Goal: Book appointment/travel/reservation

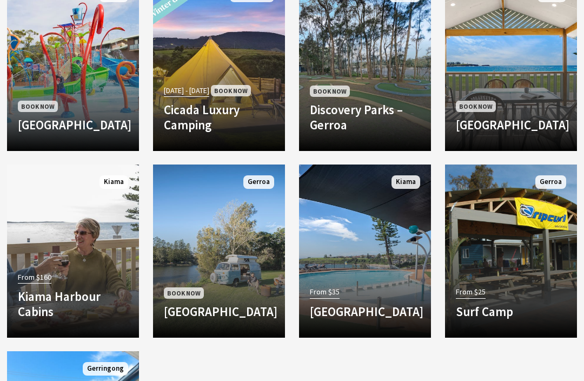
scroll to position [585, 0]
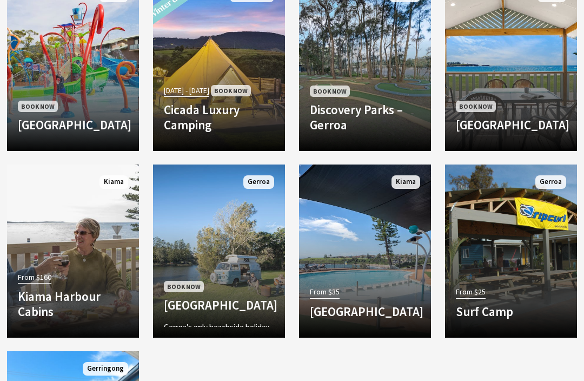
click at [228, 321] on p "Gerroa’s only beachside holiday park and nestled in a landscape between the nor…" at bounding box center [219, 340] width 110 height 39
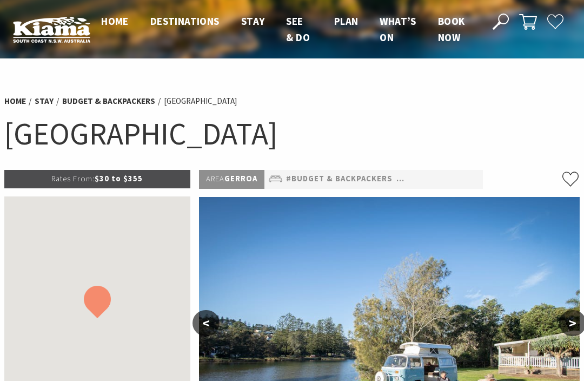
select select "3"
select select "2"
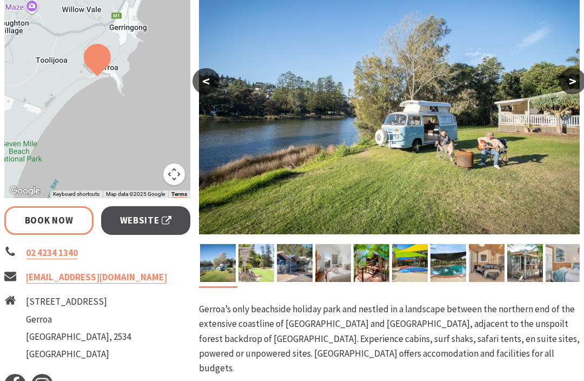
scroll to position [242, 0]
click at [218, 266] on img at bounding box center [218, 263] width 36 height 38
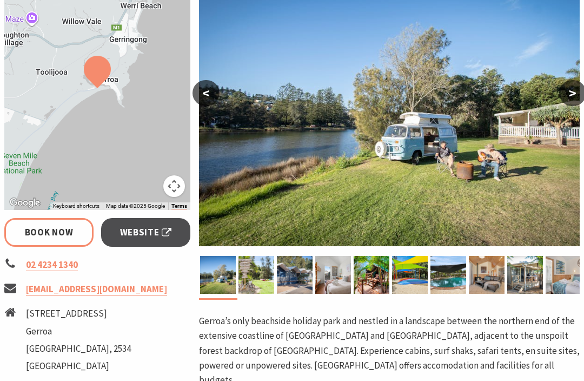
scroll to position [223, 0]
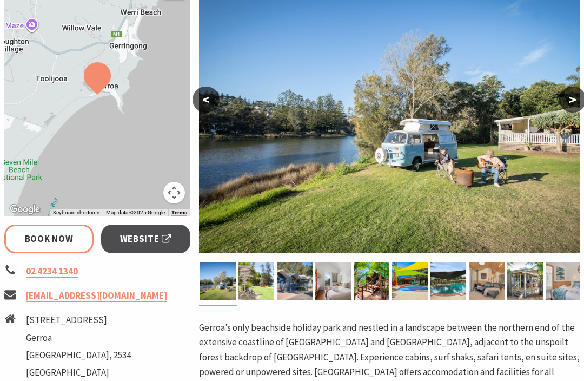
click at [567, 95] on button ">" at bounding box center [572, 100] width 27 height 26
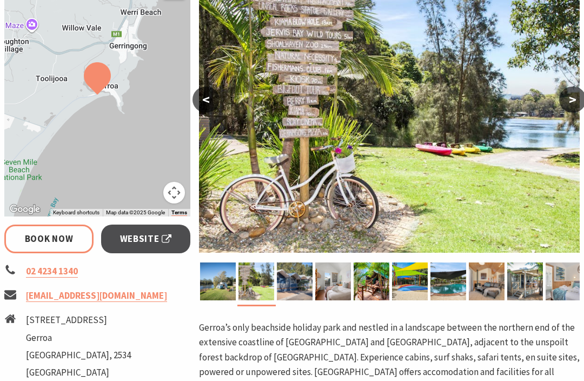
click at [576, 101] on button ">" at bounding box center [572, 100] width 27 height 26
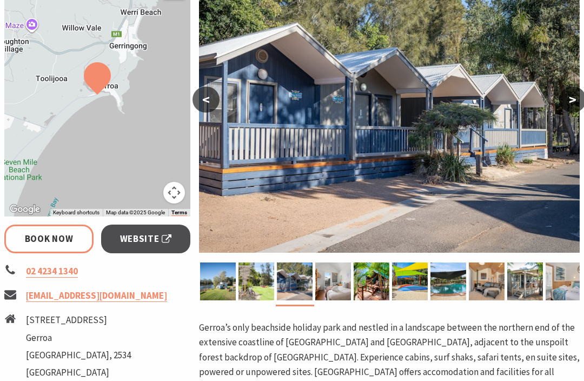
click at [574, 105] on button ">" at bounding box center [572, 100] width 27 height 26
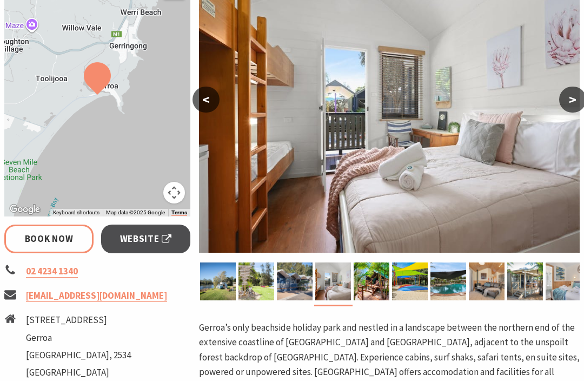
click at [578, 98] on button ">" at bounding box center [572, 100] width 27 height 26
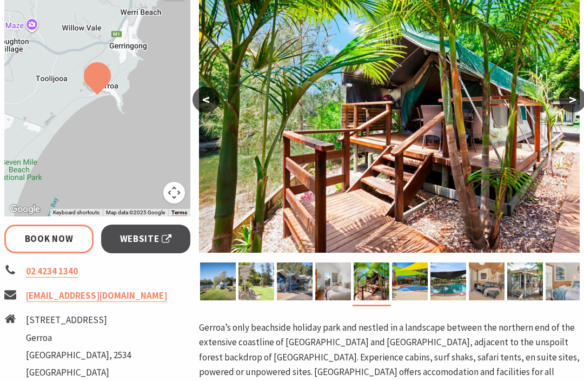
click at [569, 101] on button ">" at bounding box center [572, 100] width 27 height 26
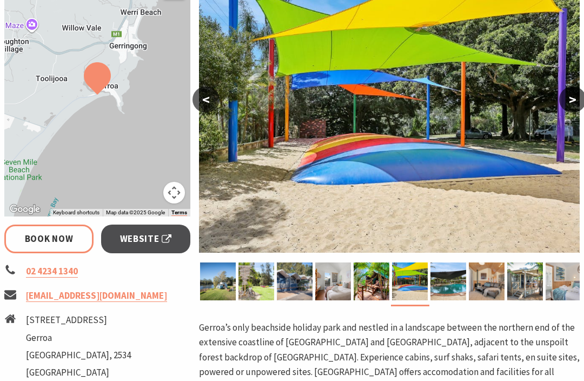
click at [577, 101] on button ">" at bounding box center [572, 100] width 27 height 26
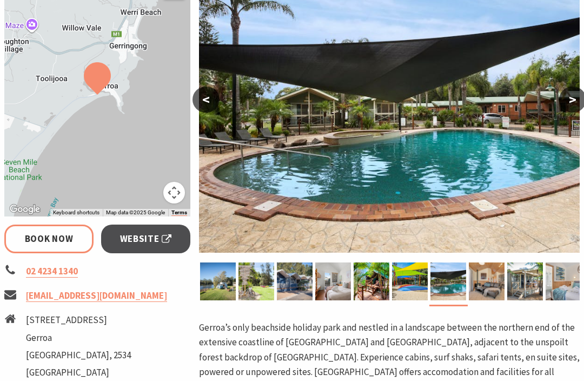
click at [577, 104] on button ">" at bounding box center [572, 100] width 27 height 26
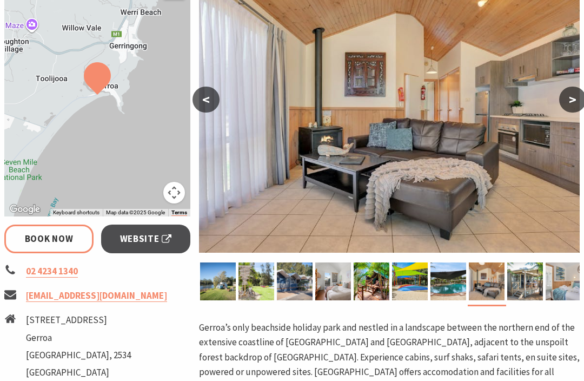
click at [576, 103] on button ">" at bounding box center [572, 100] width 27 height 26
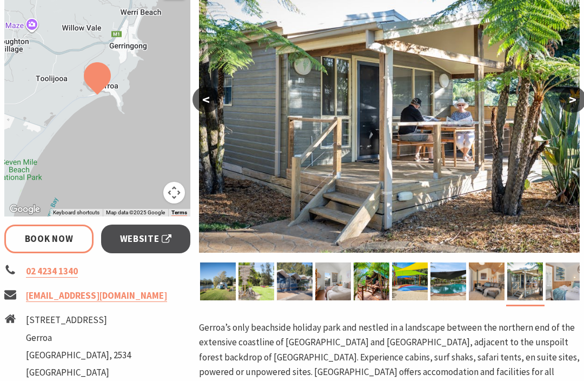
click at [582, 98] on button ">" at bounding box center [572, 100] width 27 height 26
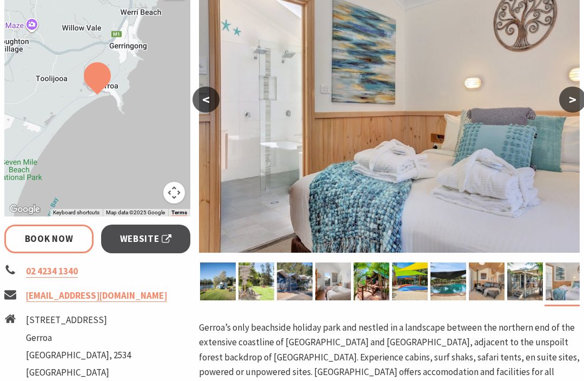
click at [576, 96] on button ">" at bounding box center [572, 100] width 27 height 26
click at [573, 106] on button ">" at bounding box center [572, 100] width 27 height 26
click at [574, 103] on button ">" at bounding box center [572, 100] width 27 height 26
click at [568, 104] on button ">" at bounding box center [572, 100] width 27 height 26
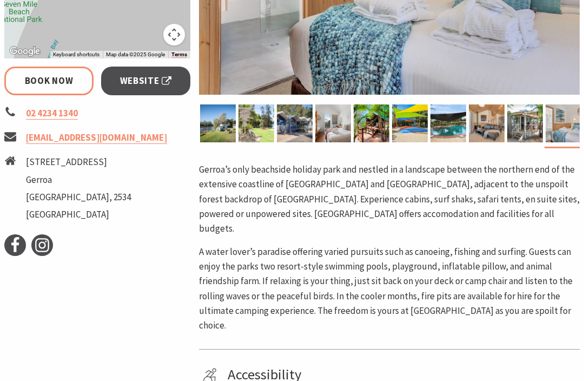
scroll to position [381, 0]
